Goal: Register for event/course

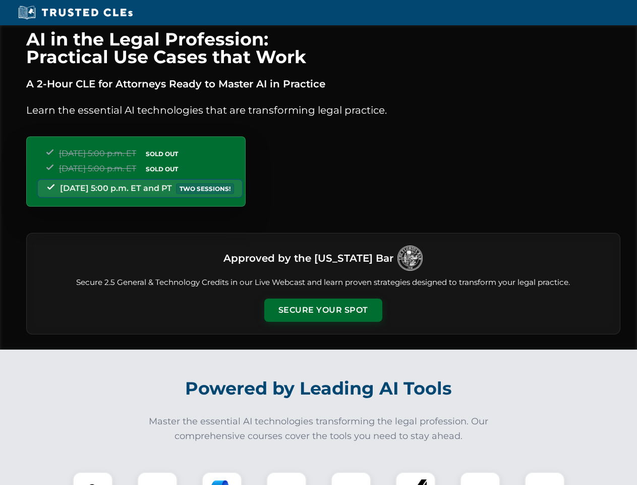
click at [323, 310] on button "Secure Your Spot" at bounding box center [323, 309] width 118 height 23
click at [93, 478] on img at bounding box center [92, 491] width 29 height 29
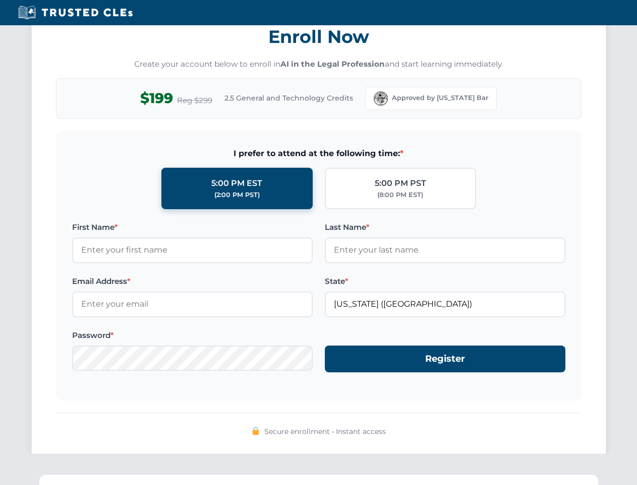
scroll to position [991, 0]
